Goal: Communication & Community: Answer question/provide support

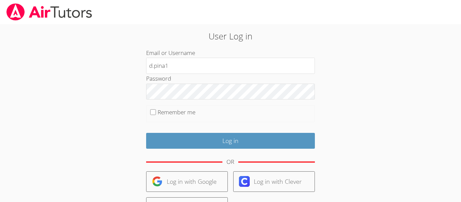
type input "d.pina1"
click at [146, 133] on input "Log in" at bounding box center [230, 141] width 169 height 16
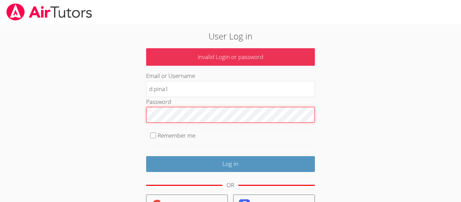
click at [146, 156] on input "Log in" at bounding box center [230, 164] width 169 height 16
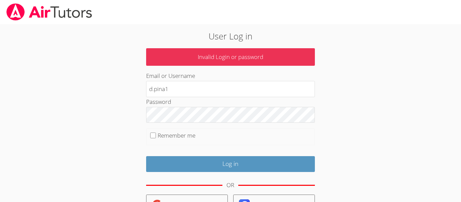
type input "[EMAIL_ADDRESS][DOMAIN_NAME]"
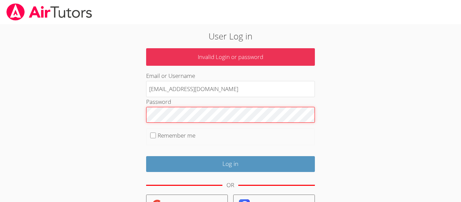
click at [146, 156] on input "Log in" at bounding box center [230, 164] width 169 height 16
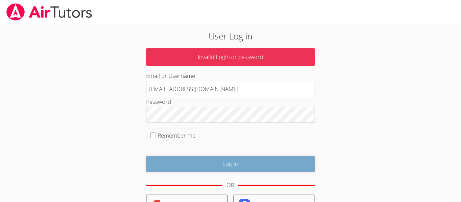
click at [219, 162] on input "Log in" at bounding box center [230, 164] width 169 height 16
click at [198, 166] on input "Log in" at bounding box center [230, 164] width 169 height 16
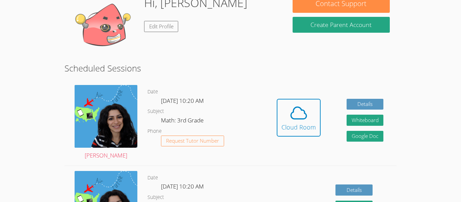
scroll to position [128, 0]
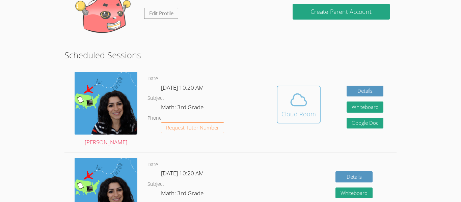
click at [309, 109] on div "Cloud Room" at bounding box center [298, 113] width 34 height 9
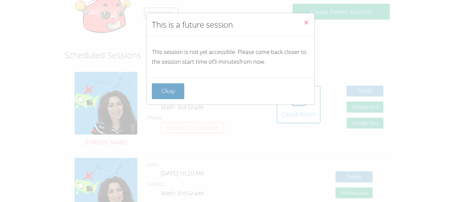
click at [176, 92] on button "Okay" at bounding box center [168, 91] width 32 height 16
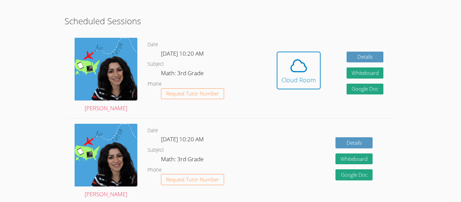
scroll to position [162, 0]
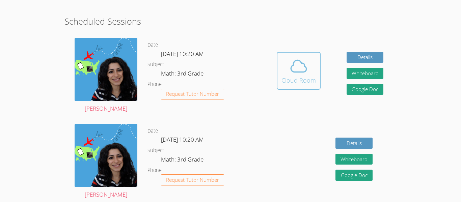
click at [282, 67] on span at bounding box center [298, 66] width 34 height 19
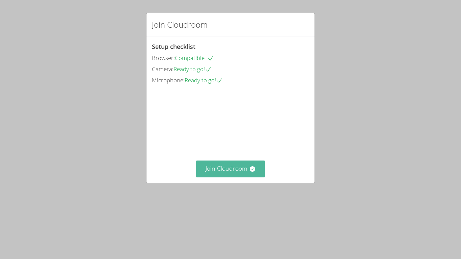
click at [246, 177] on button "Join Cloudroom" at bounding box center [230, 169] width 69 height 17
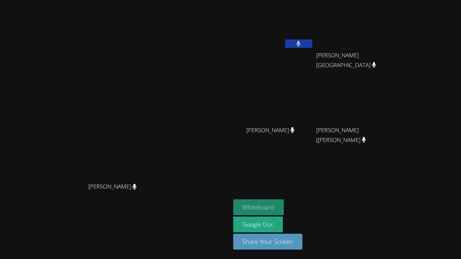
click at [284, 207] on button "Whiteboard" at bounding box center [258, 207] width 51 height 16
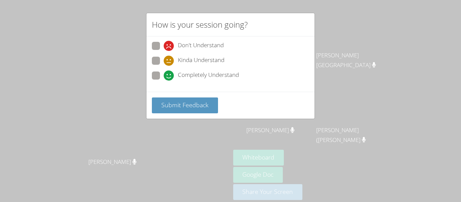
click at [164, 66] on span at bounding box center [164, 66] width 0 height 0
click at [164, 60] on input "Kinda Understand" at bounding box center [167, 60] width 6 height 6
radio input "true"
click at [164, 81] on span at bounding box center [164, 81] width 0 height 0
click at [164, 75] on input "Completely Understand" at bounding box center [167, 75] width 6 height 6
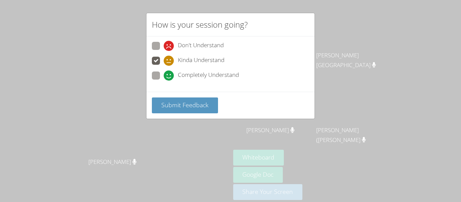
radio input "true"
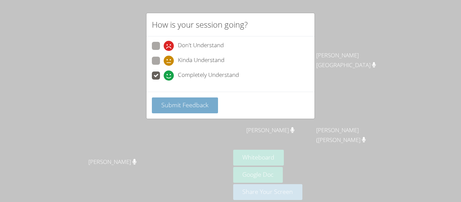
click at [182, 106] on span "Submit Feedback" at bounding box center [184, 105] width 47 height 8
